Goal: Task Accomplishment & Management: Complete application form

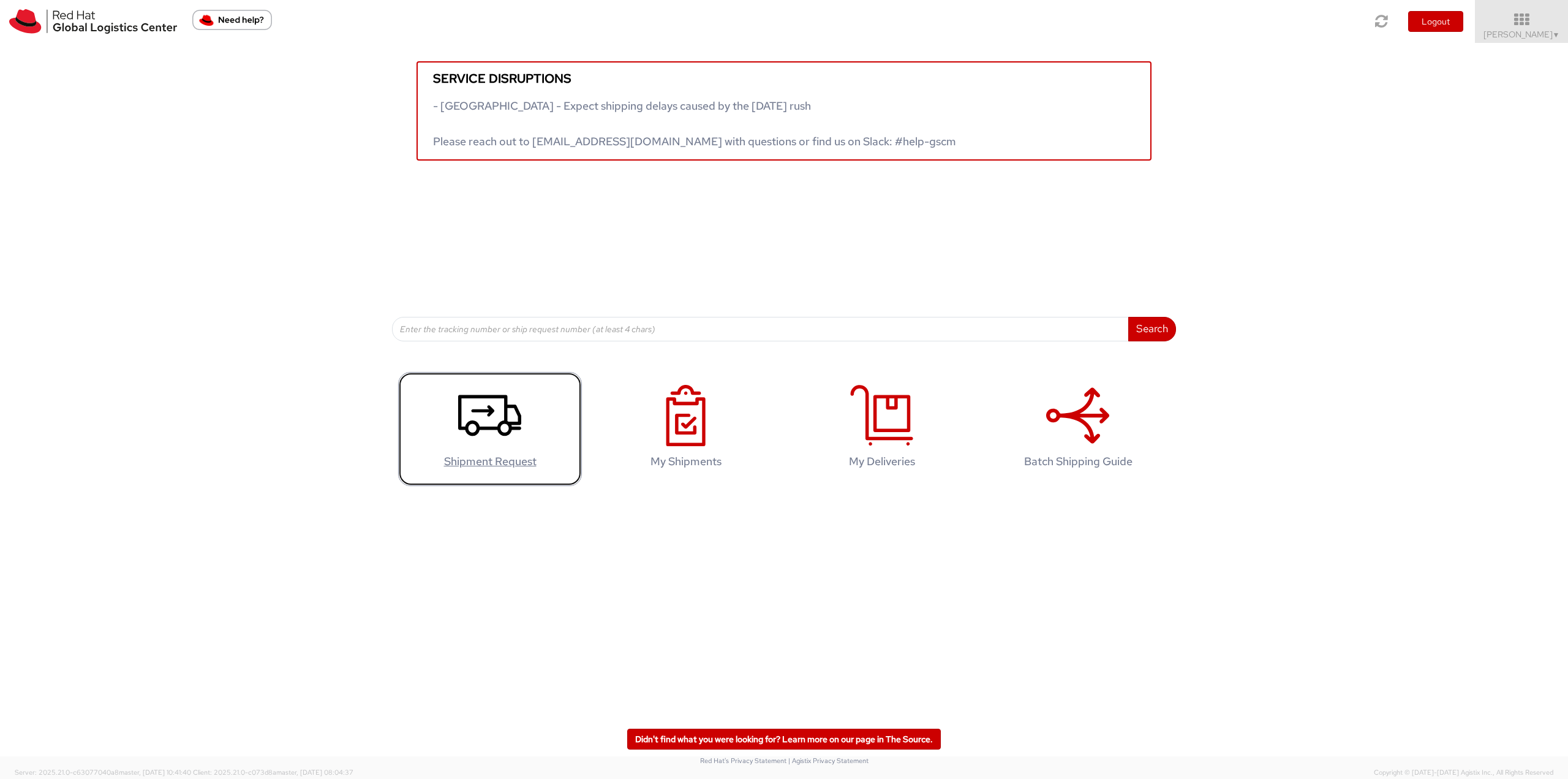
click at [540, 423] on link "Shipment Request" at bounding box center [490, 429] width 184 height 115
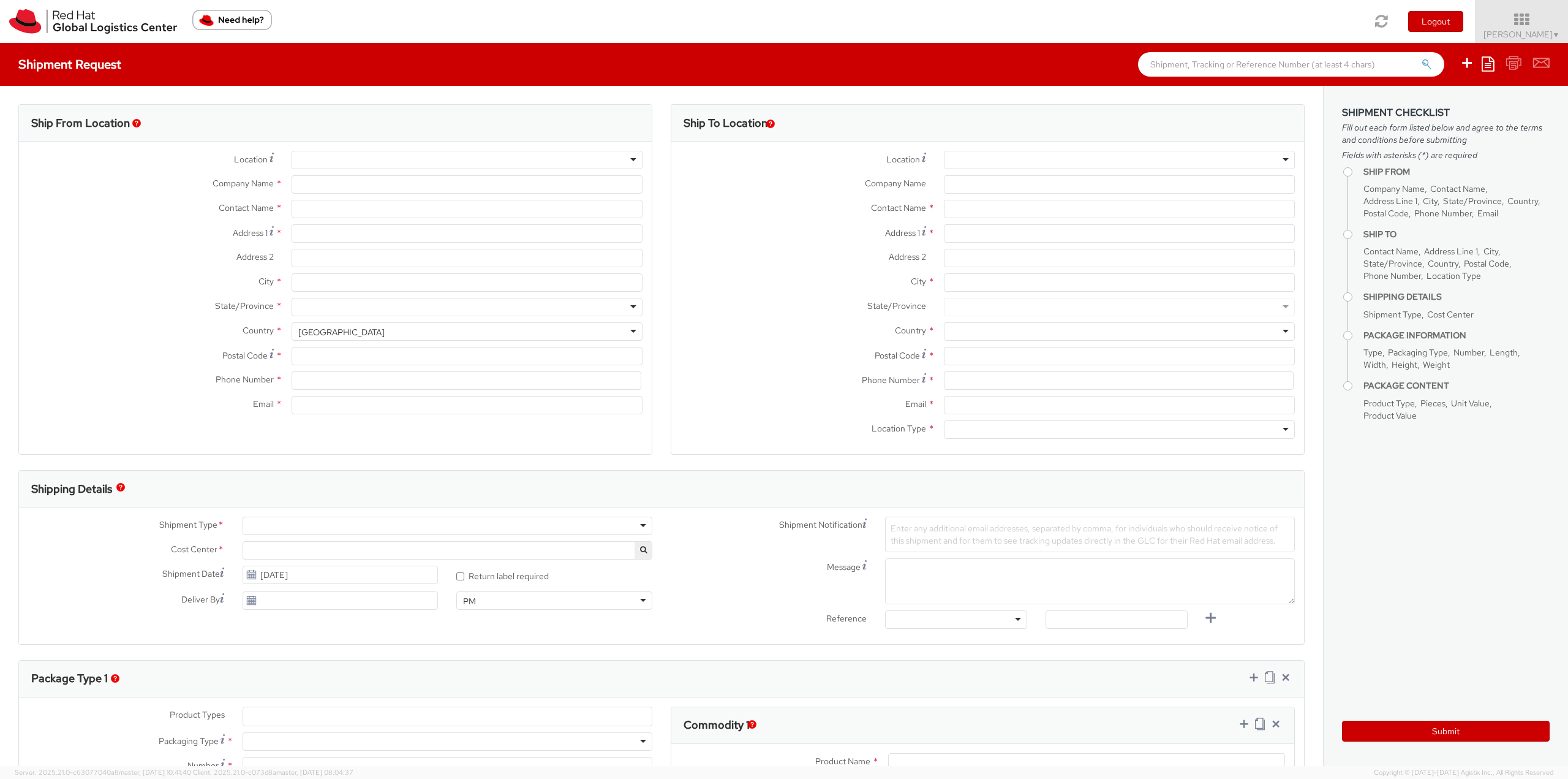
select select "813"
select select
click at [1490, 69] on icon at bounding box center [1488, 63] width 13 height 15
type input "Red Hat Czech s.r.o."
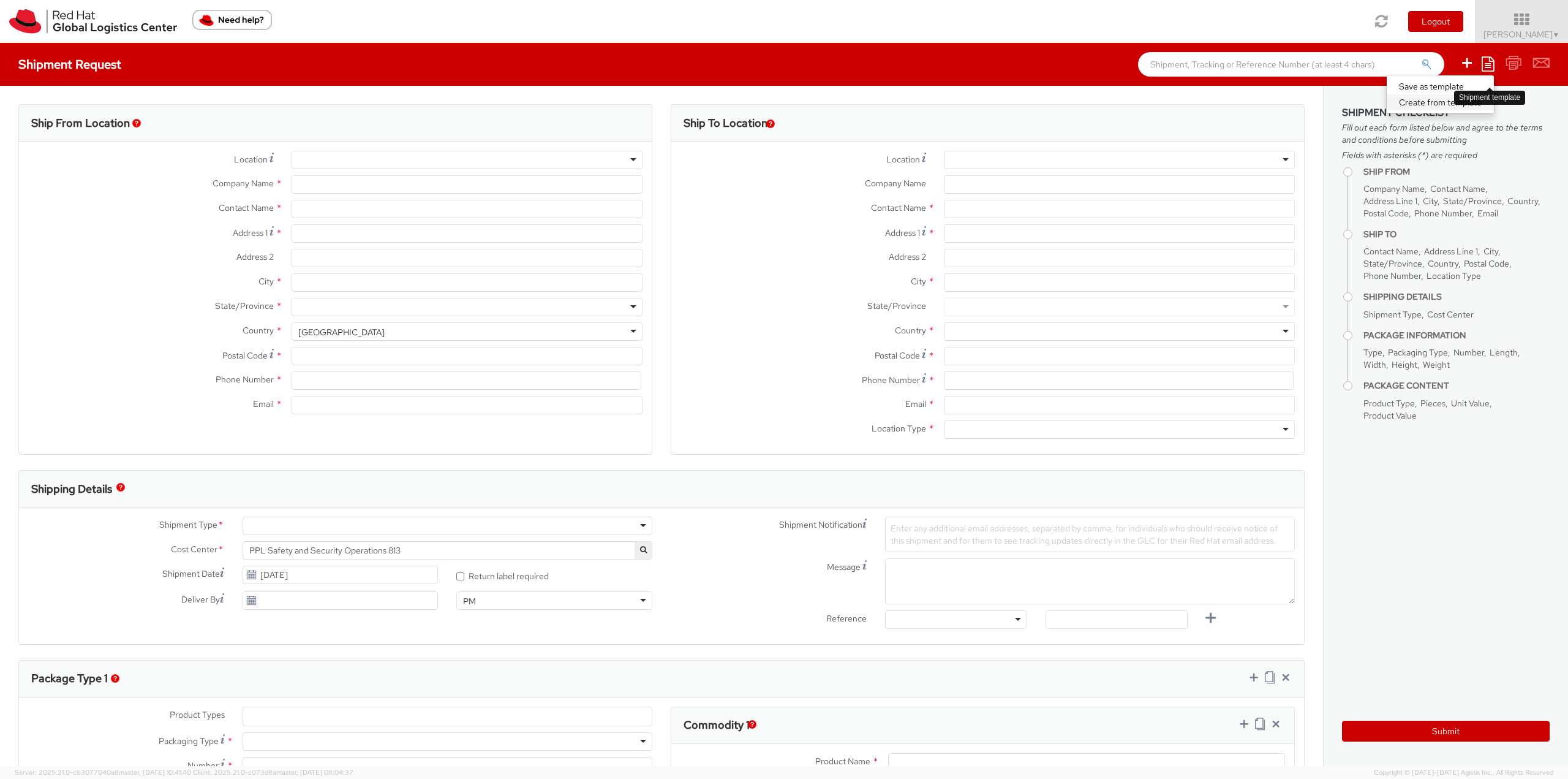
type input "[PERSON_NAME]"
type input "Purkynova 647/111"
type input "BRNO"
type input "621 00"
type input "420538882113"
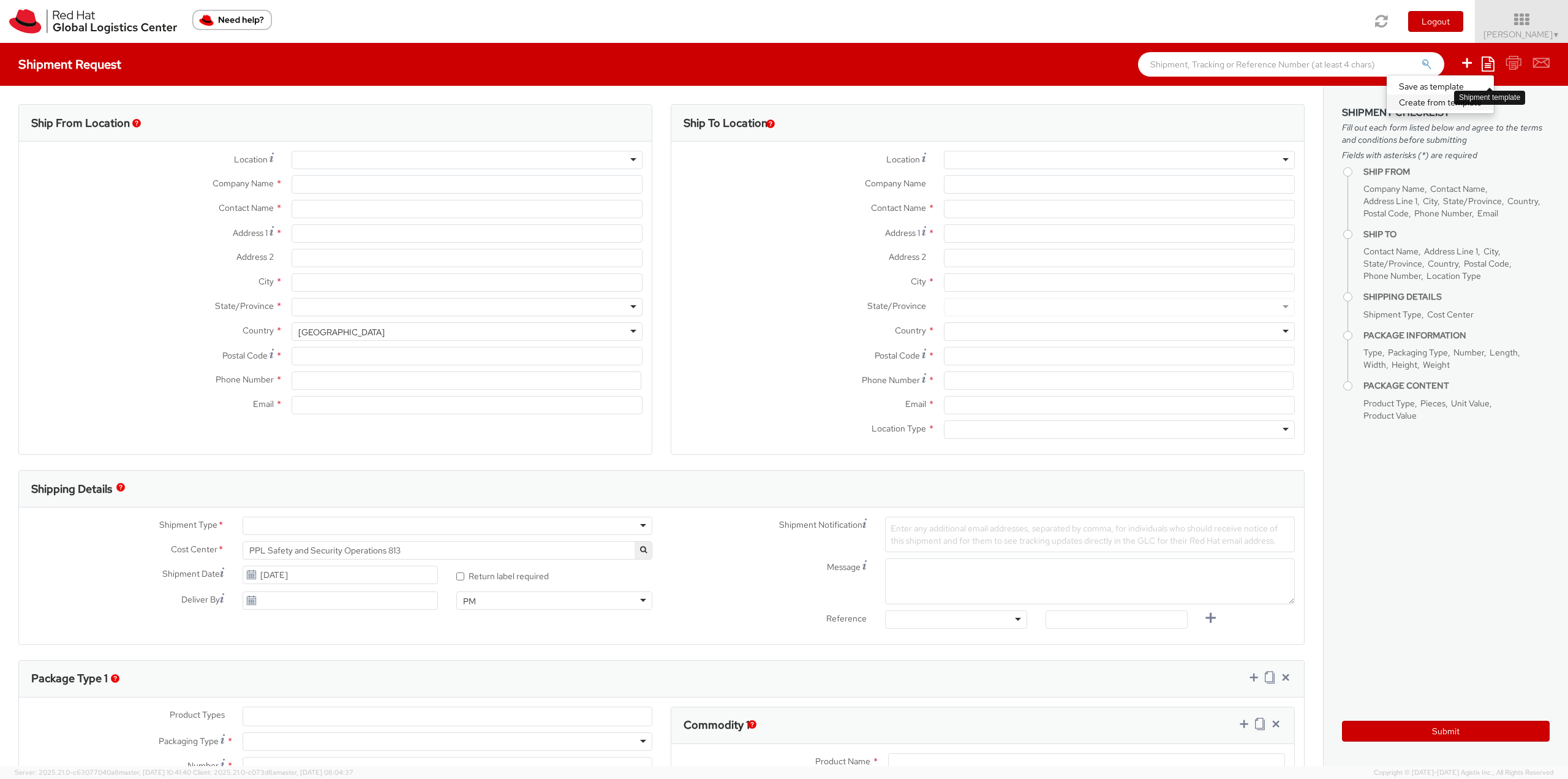
type input "mhadraba@redhat.com"
select select "CM"
select select "KGS"
click at [1446, 102] on link "Create from template" at bounding box center [1440, 102] width 107 height 16
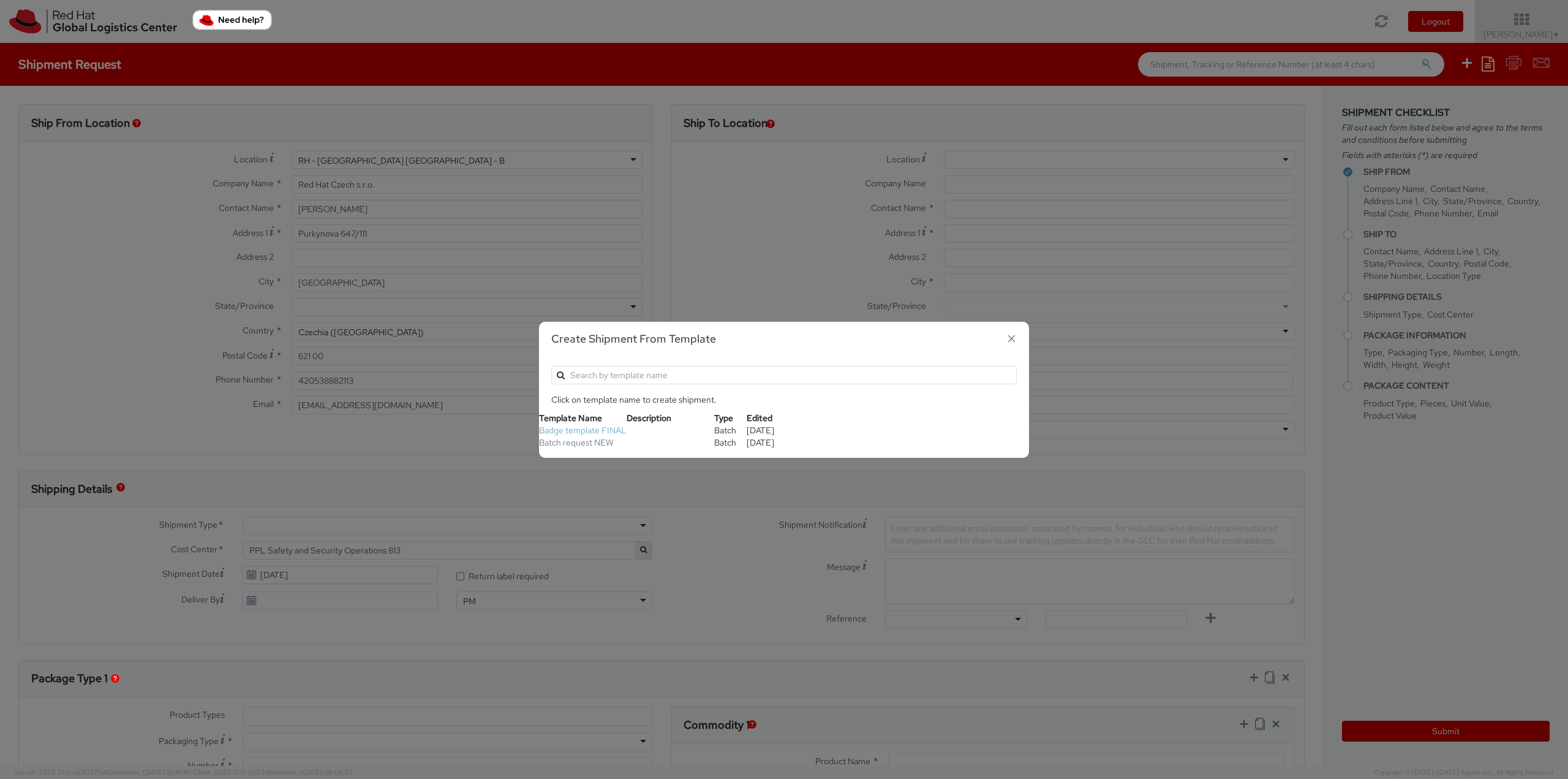
click at [608, 432] on link "Badge template FINAL" at bounding box center [583, 430] width 88 height 11
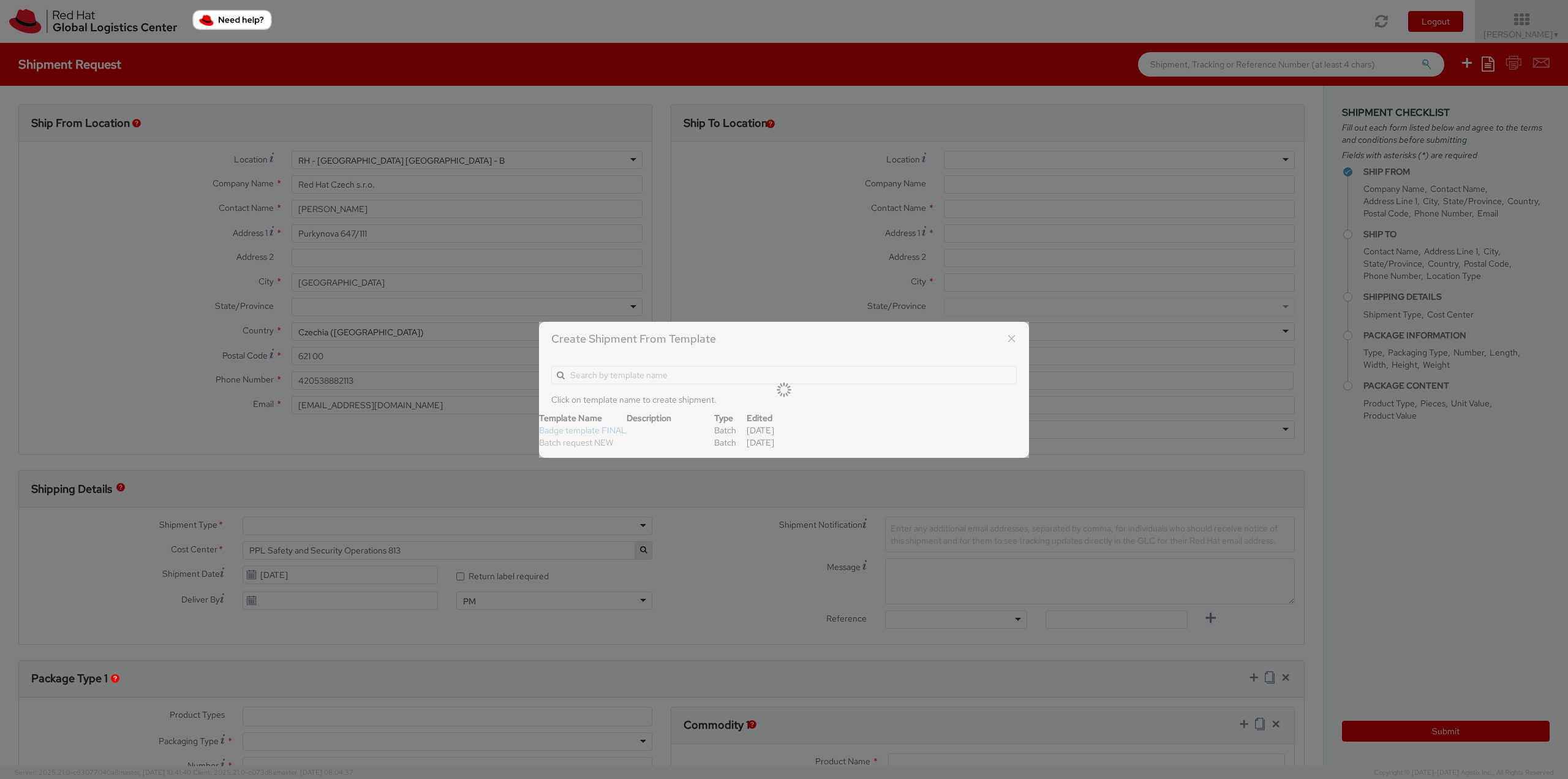
type input "ISAAC/associate security badge"
type input "Purkynova 665/115"
type input "621 00"
type input "420 532 294 555"
type input "isaac@redhat.com"
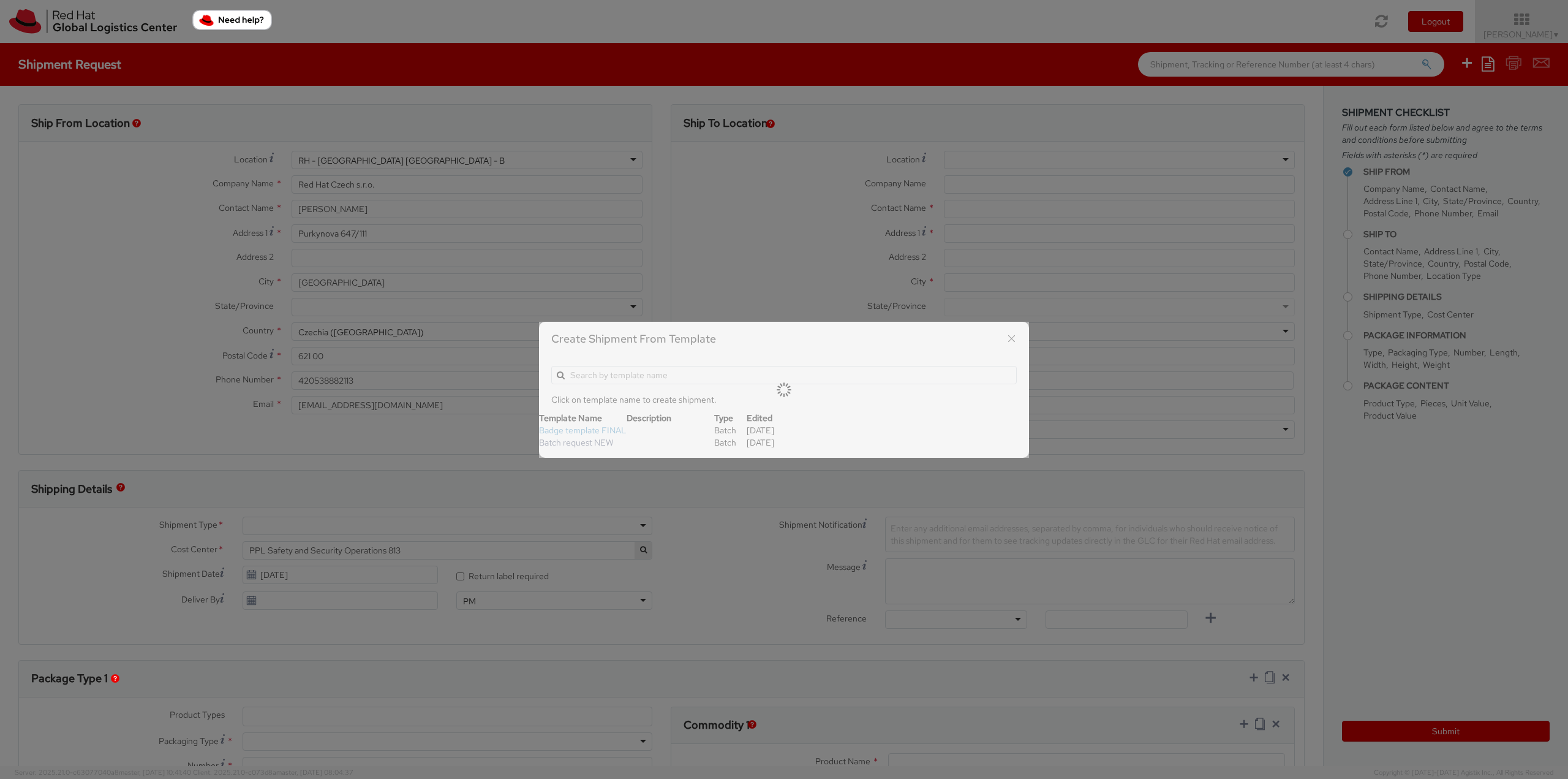
select select "OTHER"
type input "1"
type input "24.13"
type input "31.75"
type input "0.64"
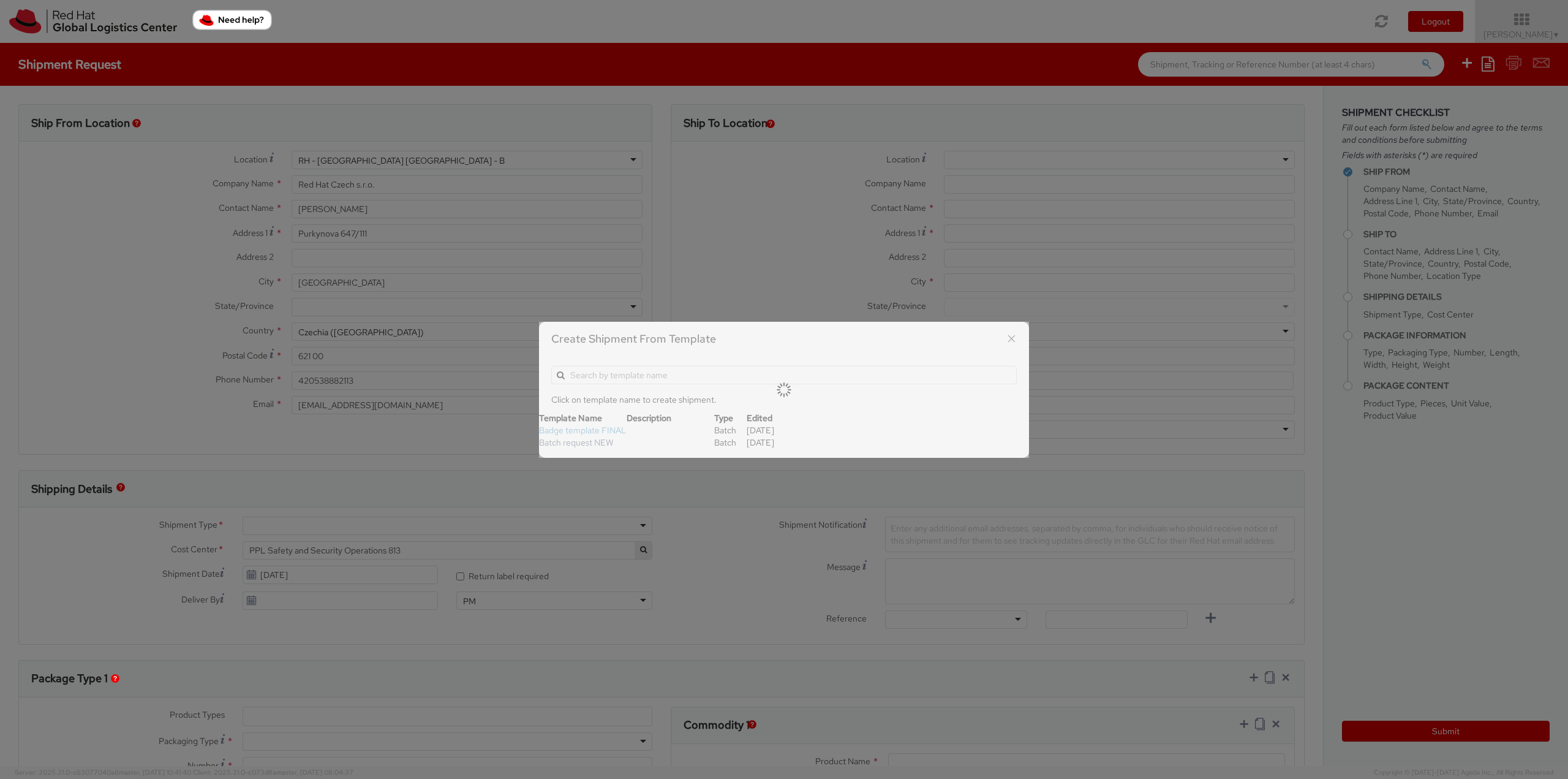
type input "0.5"
type input "Badge"
select select "OTHER"
type input "3.44"
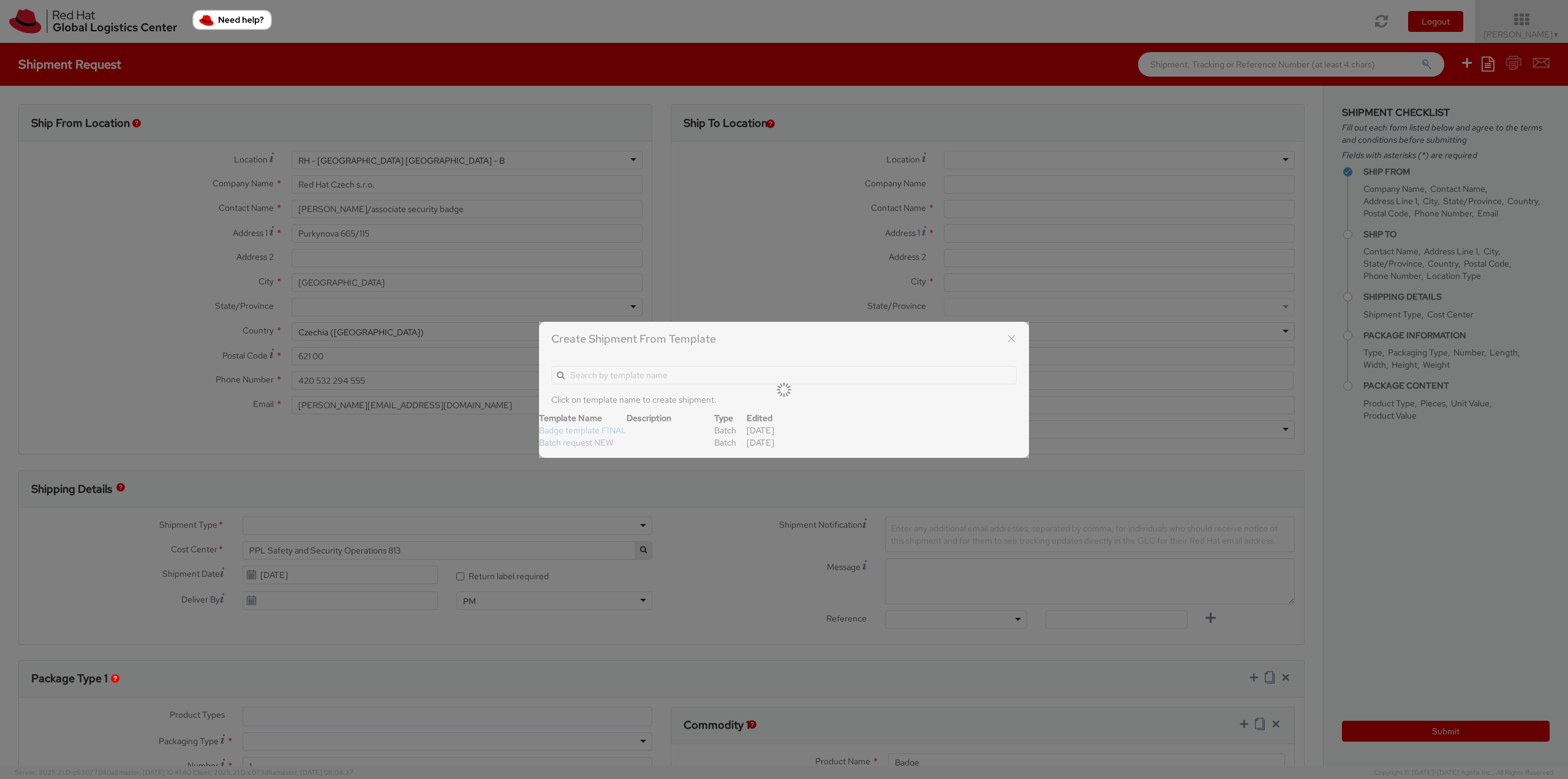
select select "OTHER"
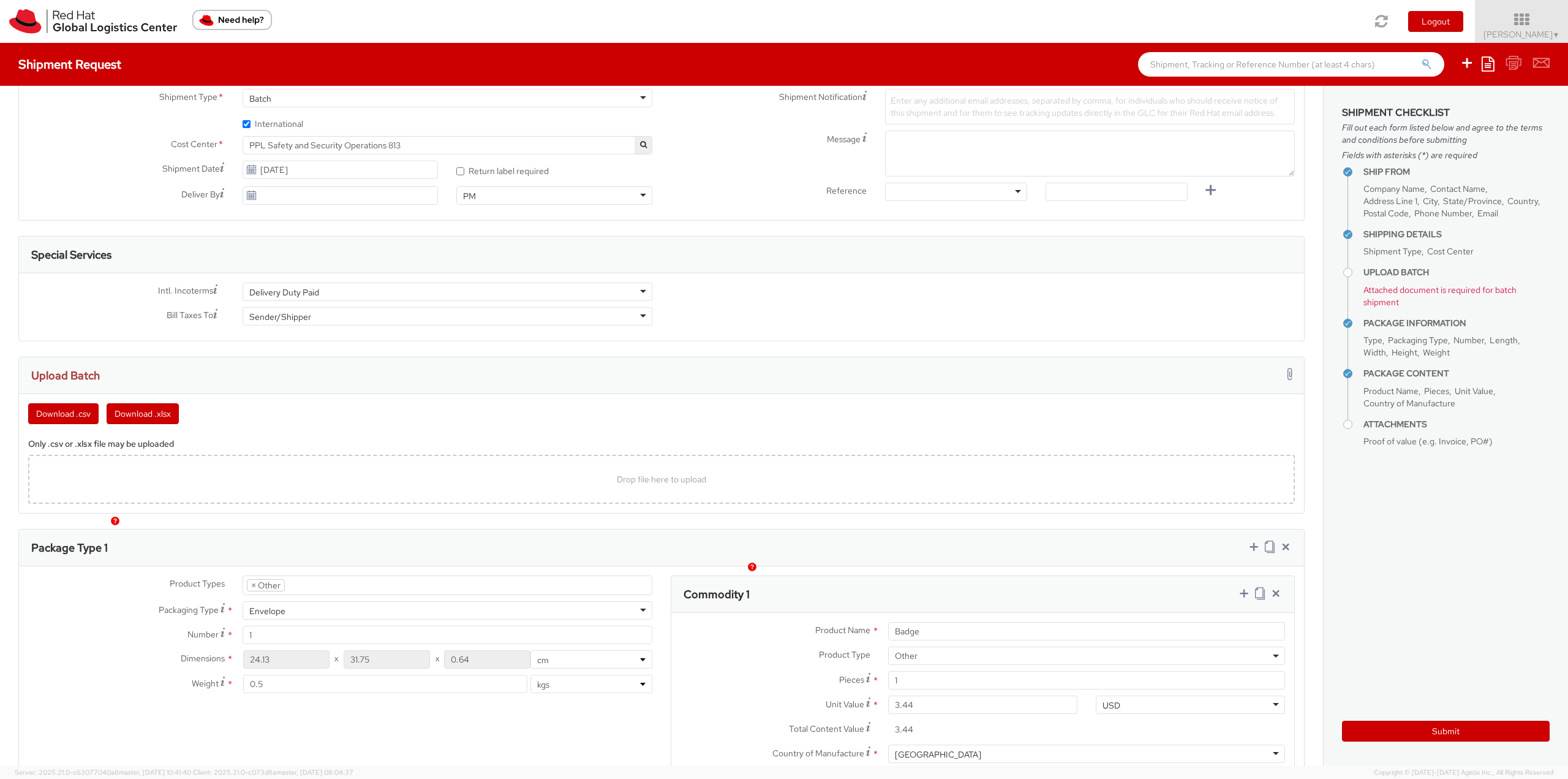
scroll to position [490, 0]
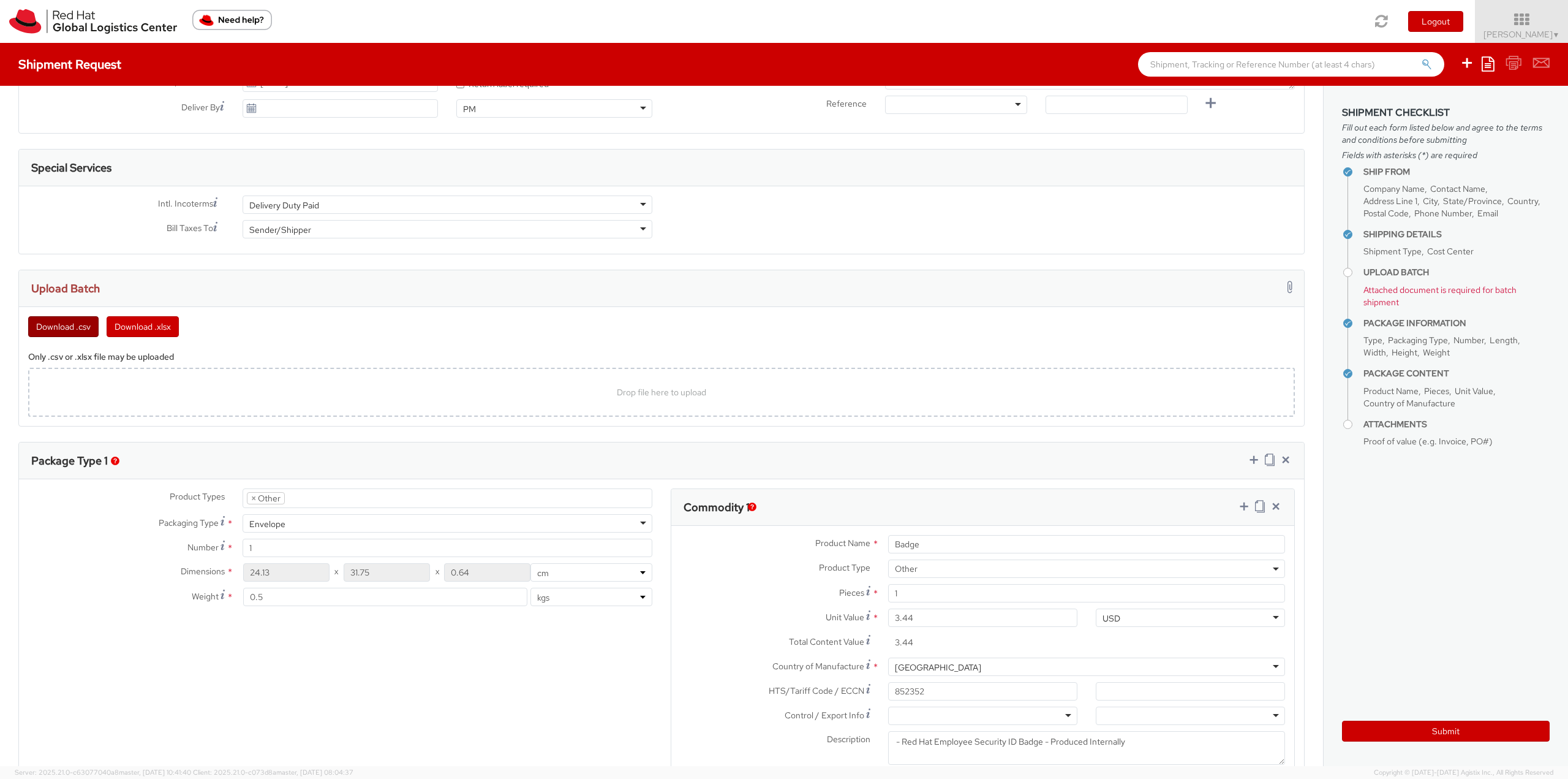
click at [80, 327] on button "Download .csv" at bounding box center [63, 327] width 71 height 21
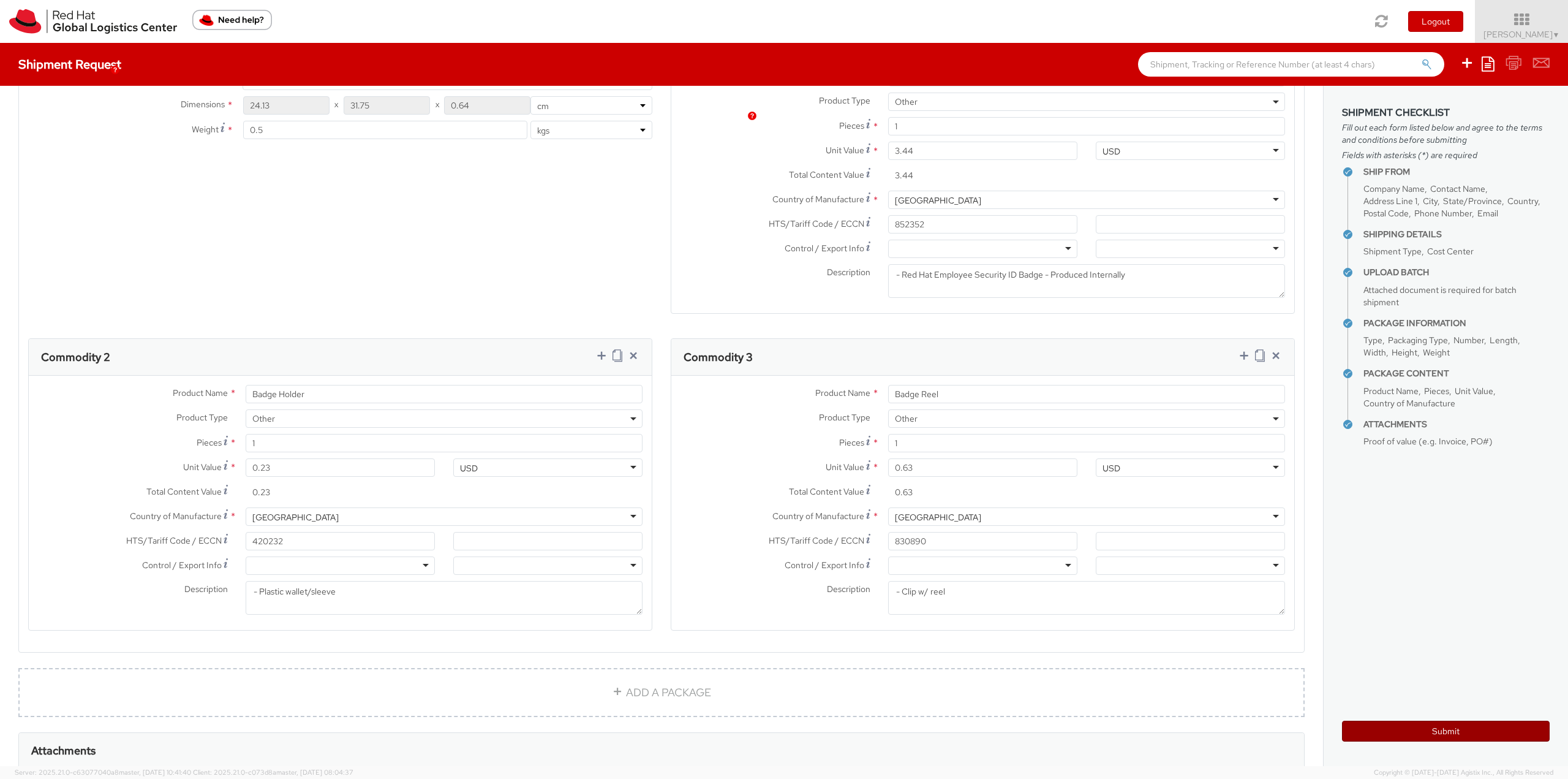
scroll to position [1103, 0]
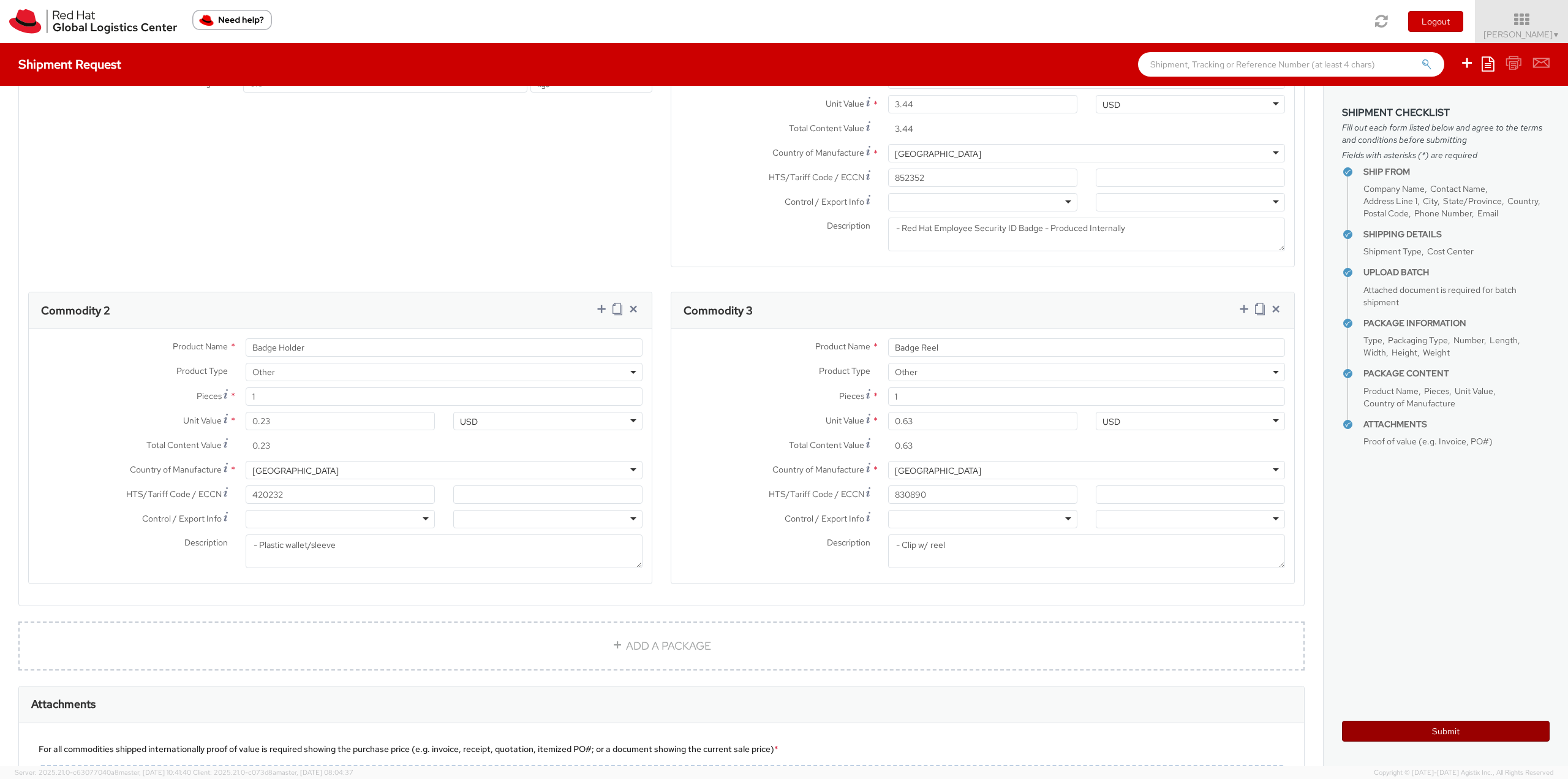
click at [1406, 732] on button "Submit" at bounding box center [1446, 732] width 208 height 21
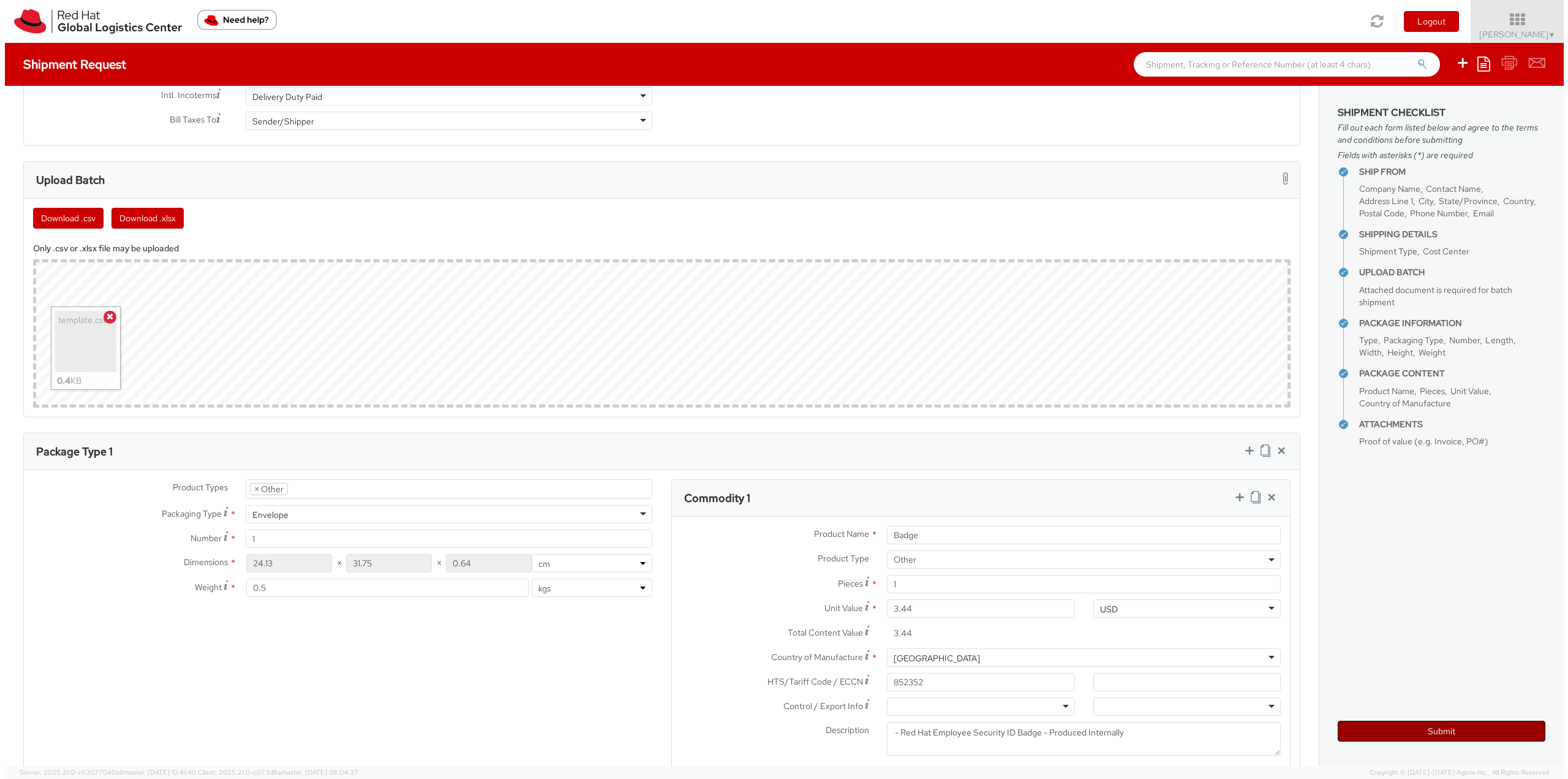
scroll to position [367, 0]
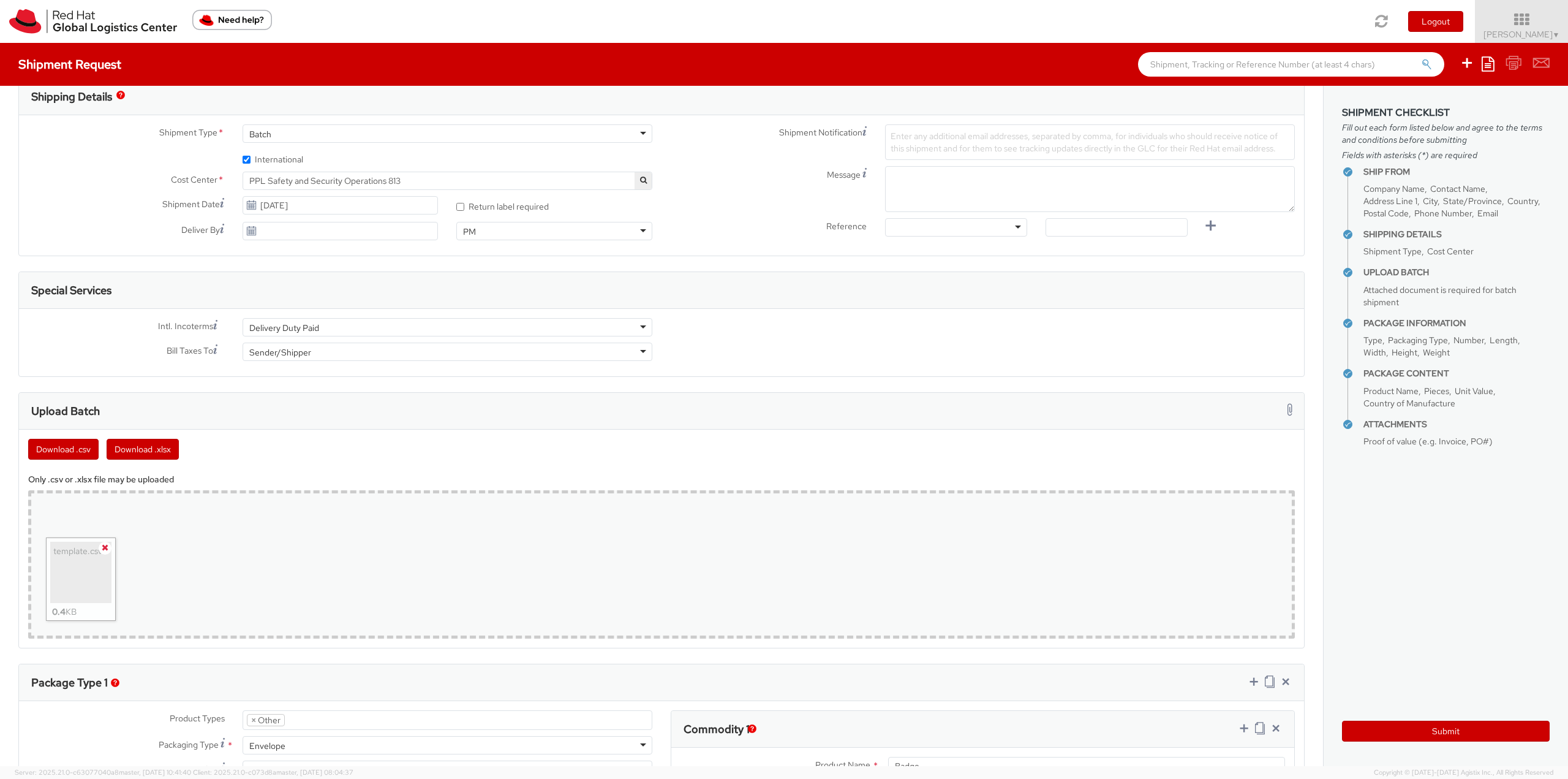
click at [109, 547] on span at bounding box center [106, 548] width 13 height 13
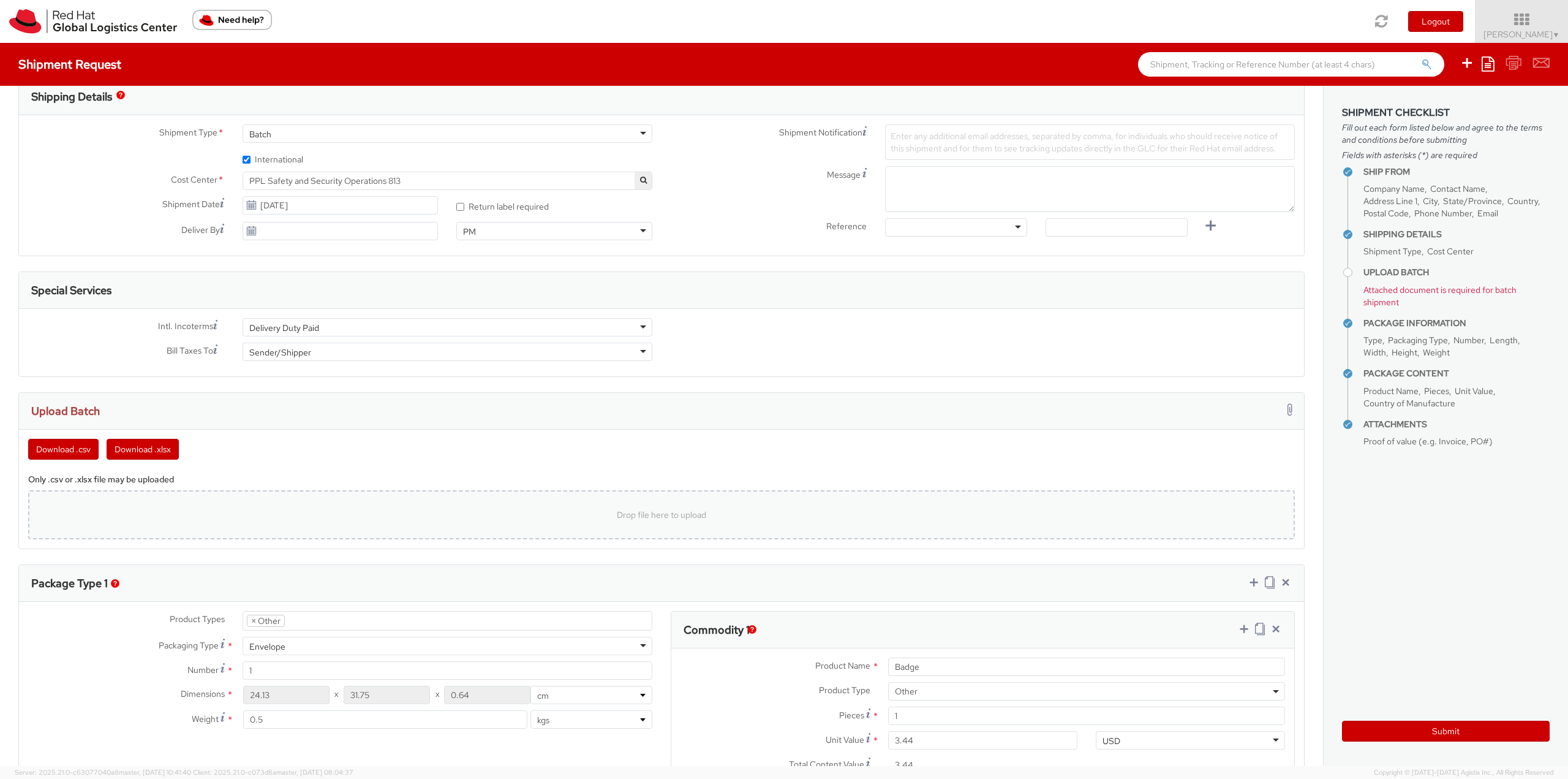
drag, startPoint x: 1052, startPoint y: 47, endPoint x: 1011, endPoint y: 142, distance: 103.5
click at [1052, 47] on div "Shipment Request Save as template Create from template" at bounding box center [784, 64] width 1568 height 43
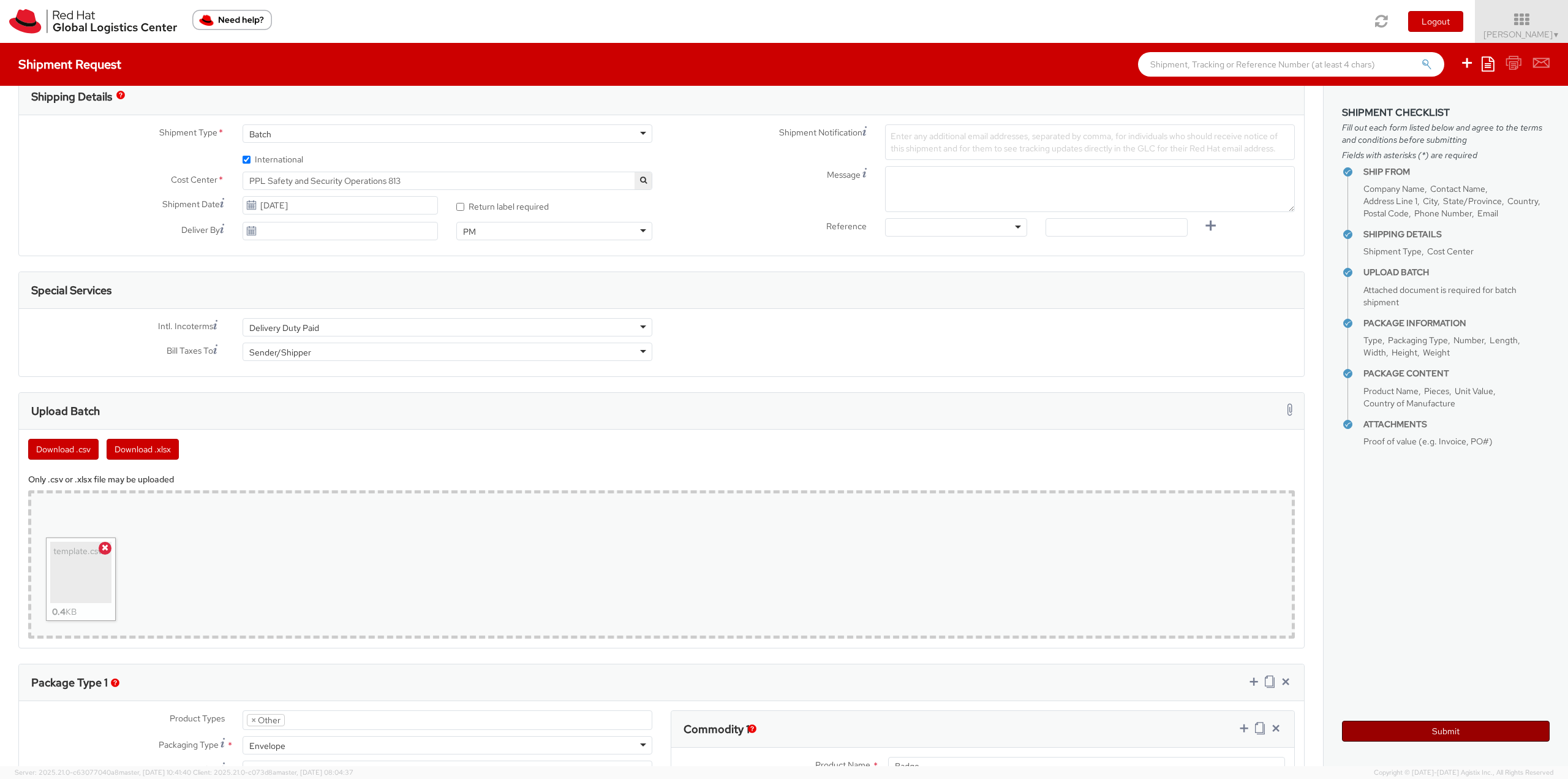
click at [1461, 735] on button "Submit" at bounding box center [1446, 732] width 208 height 21
